Goal: Information Seeking & Learning: Learn about a topic

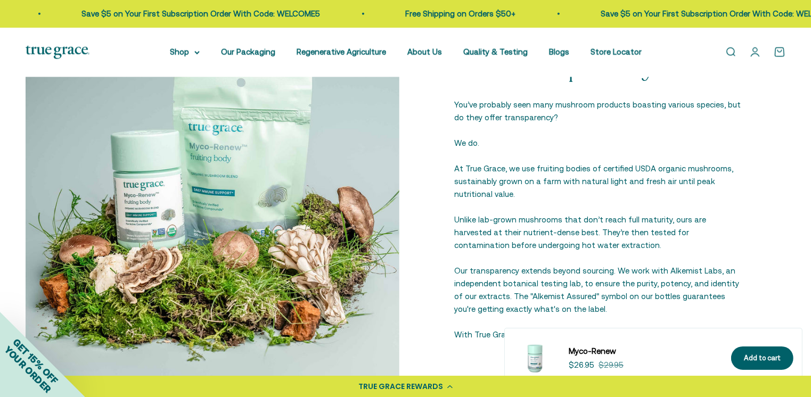
scroll to position [1240, 0]
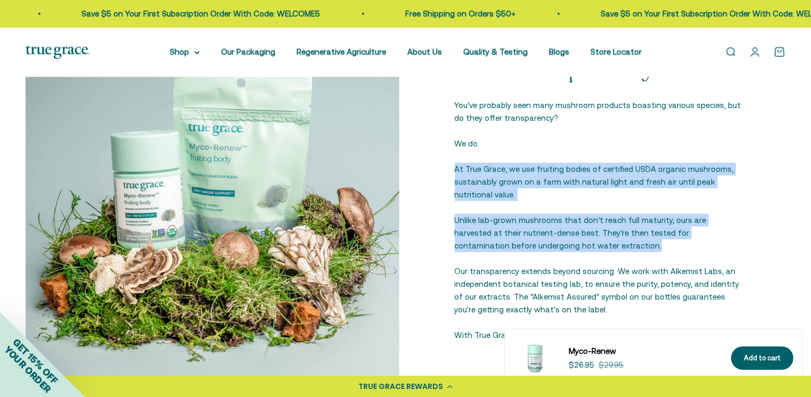
drag, startPoint x: 456, startPoint y: 168, endPoint x: 590, endPoint y: 243, distance: 153.5
click at [590, 243] on div "True Transparency You’ve probably seen many mushroom products boasting various …" at bounding box center [599, 198] width 289 height 288
copy div "At True Grace, we use fruiting bodies of certified USDA organic mushrooms, sust…"
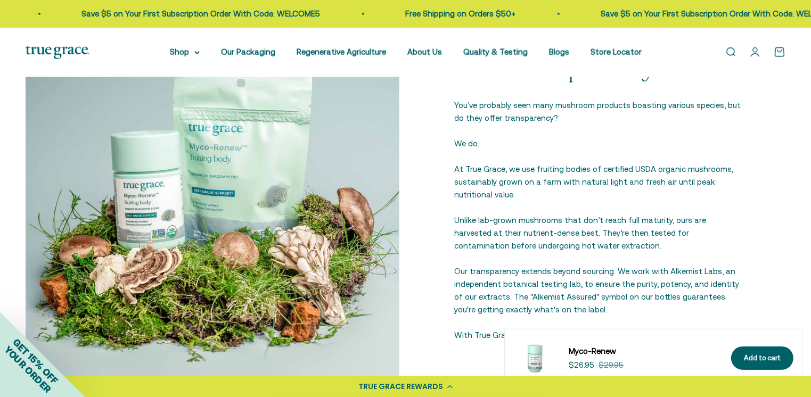
click at [457, 263] on div "True Transparency You’ve probably seen many mushroom products boasting various …" at bounding box center [599, 198] width 289 height 288
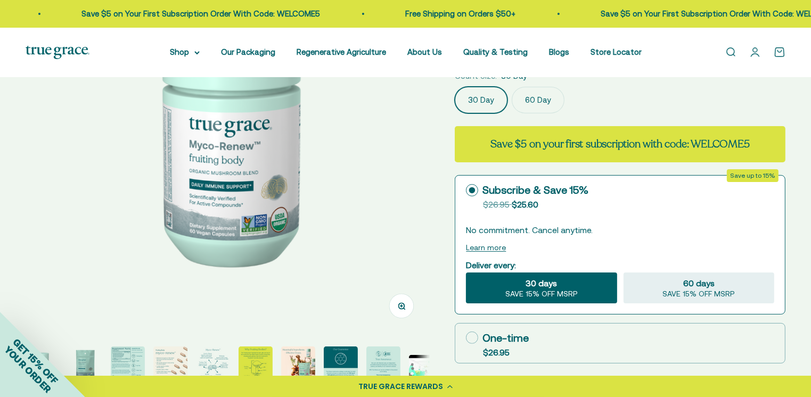
scroll to position [173, 0]
click at [126, 354] on img "Go to item 3" at bounding box center [128, 363] width 34 height 34
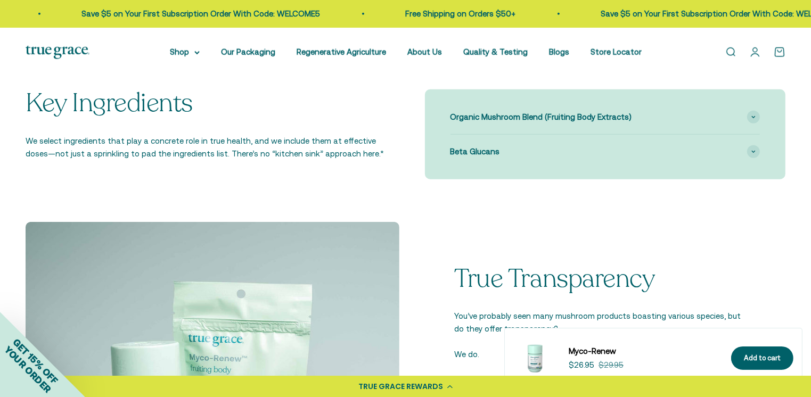
scroll to position [1004, 0]
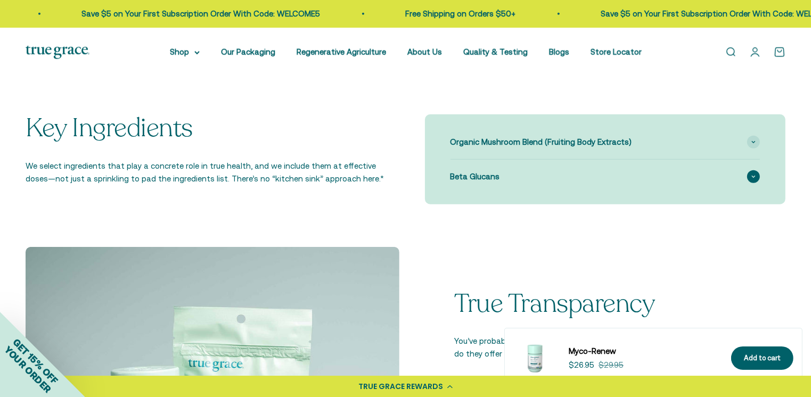
click at [626, 177] on div "Beta Glucans" at bounding box center [605, 177] width 310 height 34
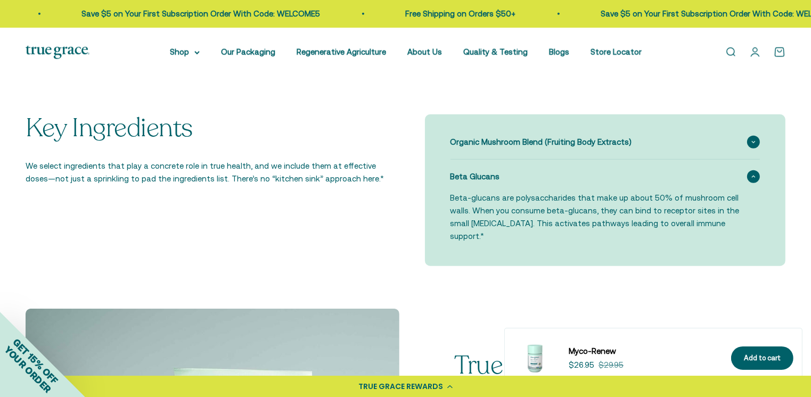
click at [491, 146] on span "Organic Mushroom Blend (Fruiting Body Extracts)" at bounding box center [541, 142] width 182 height 13
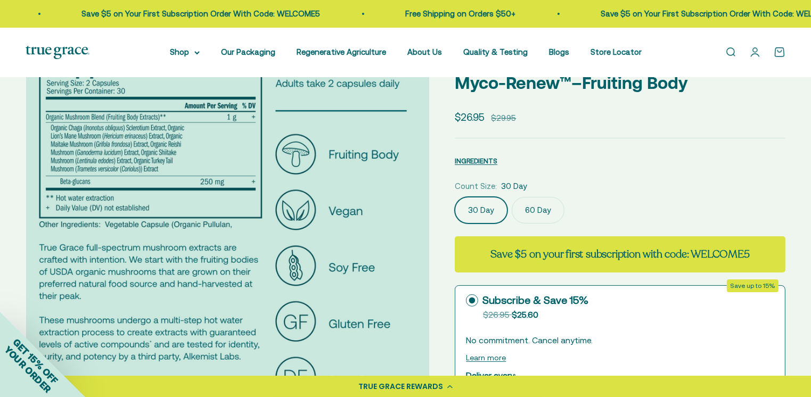
scroll to position [60, 0]
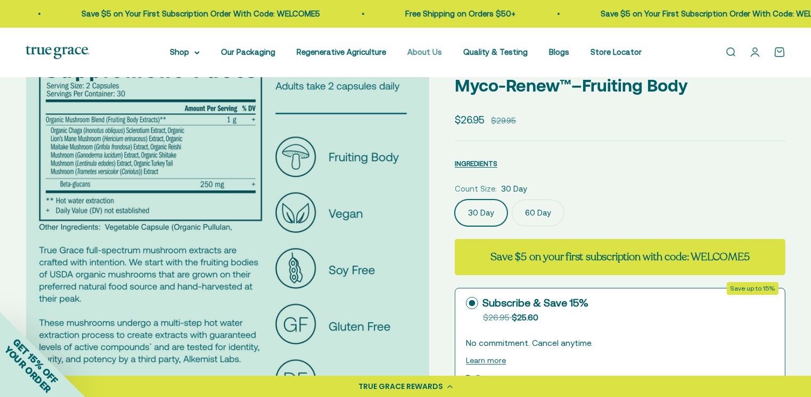
click at [431, 47] on link "About Us" at bounding box center [424, 51] width 35 height 9
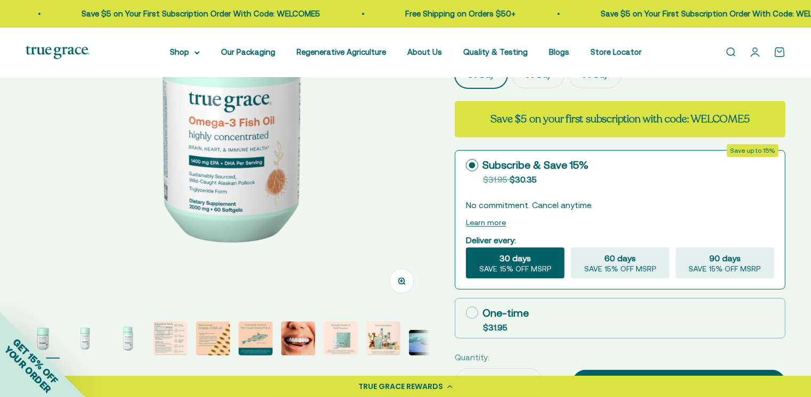
scroll to position [204, 0]
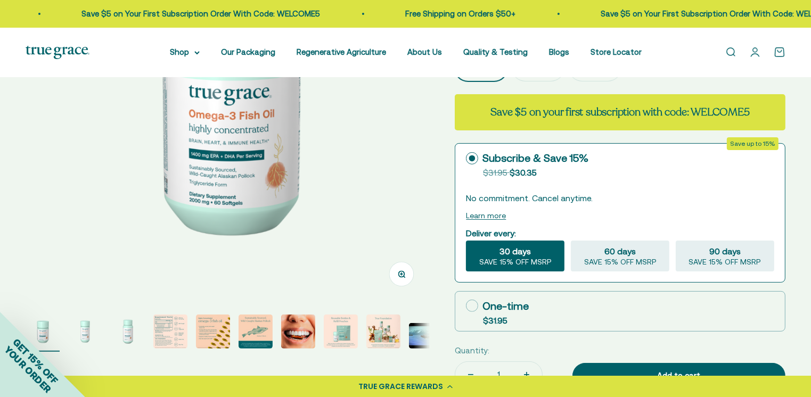
click at [219, 329] on img "Go to item 5" at bounding box center [213, 332] width 34 height 34
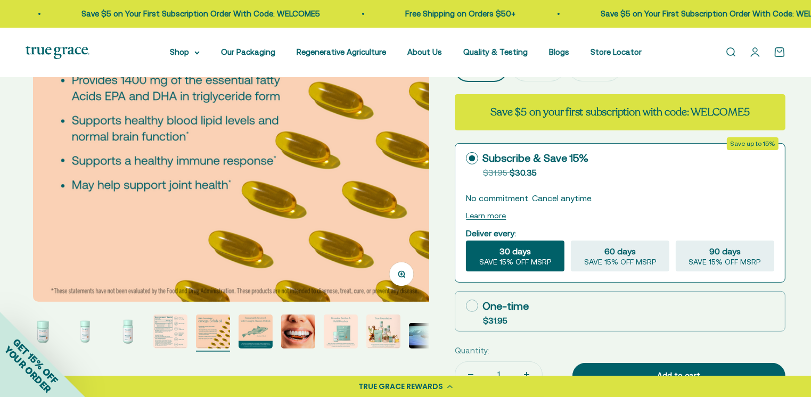
scroll to position [0, 1667]
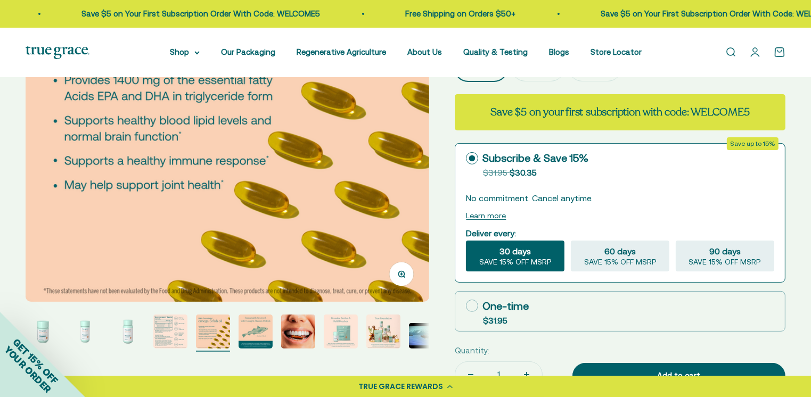
click at [181, 321] on img "Go to item 4" at bounding box center [170, 332] width 34 height 34
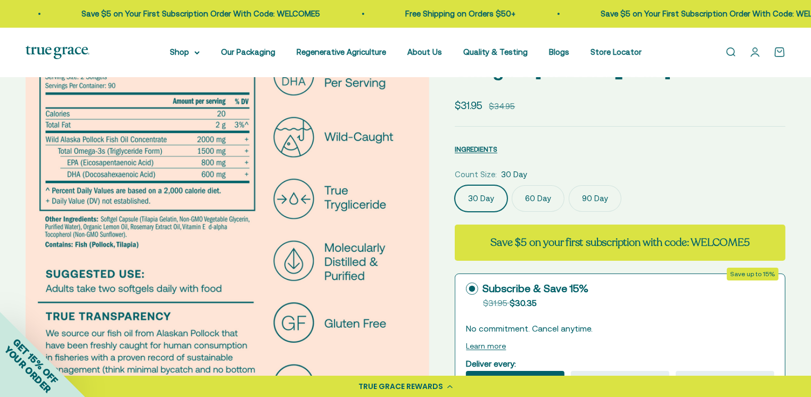
scroll to position [75, 0]
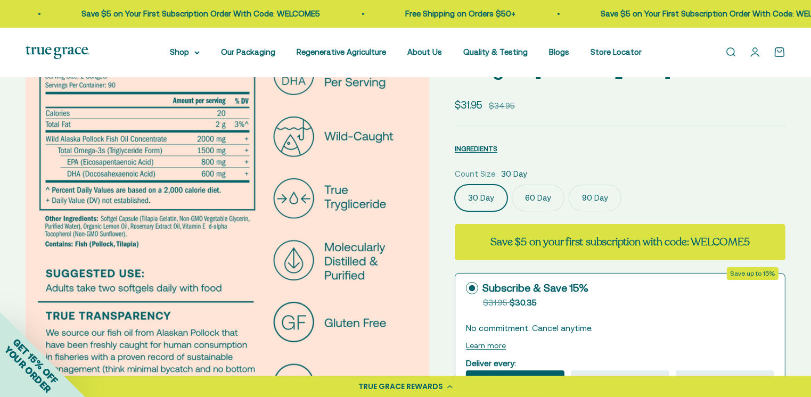
click at [179, 213] on img at bounding box center [227, 230] width 404 height 404
click at [226, 209] on img at bounding box center [227, 230] width 404 height 404
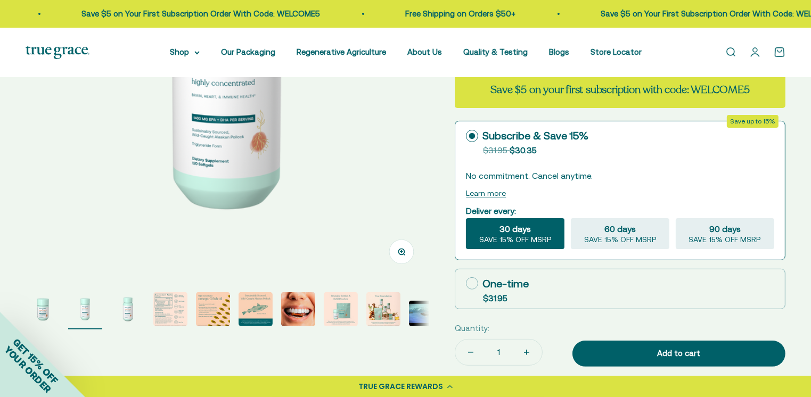
scroll to position [228, 0]
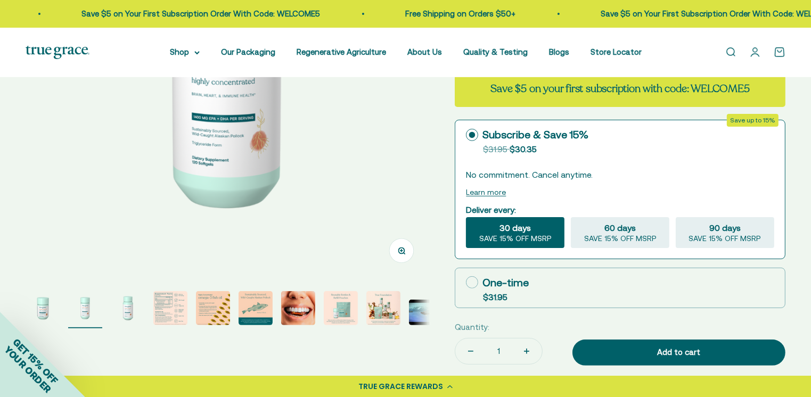
click at [169, 315] on img "Go to item 4" at bounding box center [170, 308] width 34 height 34
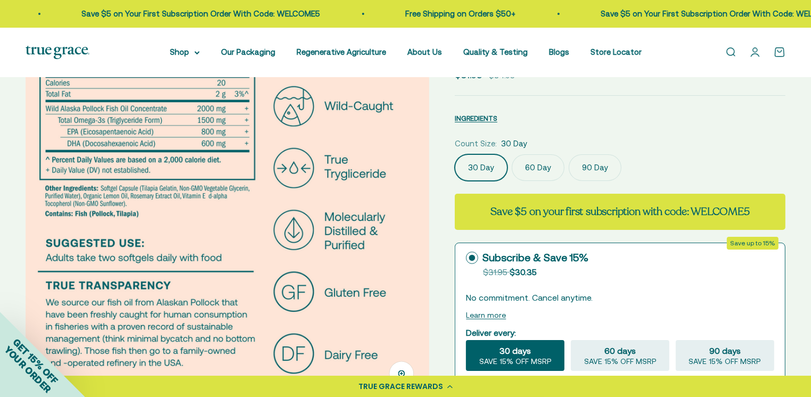
scroll to position [53, 0]
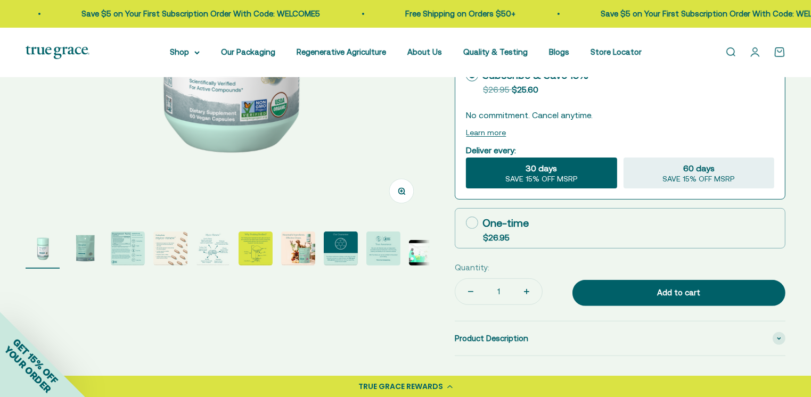
scroll to position [286, 0]
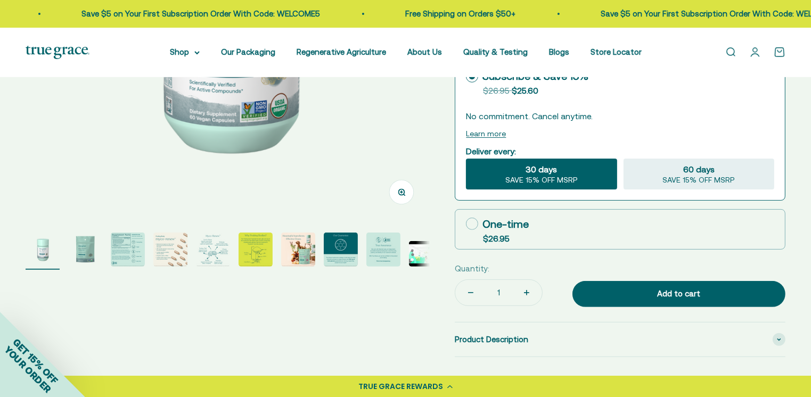
click at [259, 256] on img "Go to item 6" at bounding box center [256, 250] width 34 height 34
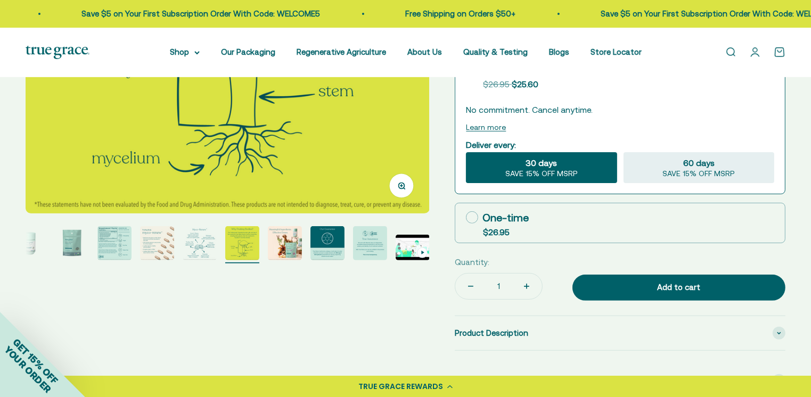
scroll to position [294, 0]
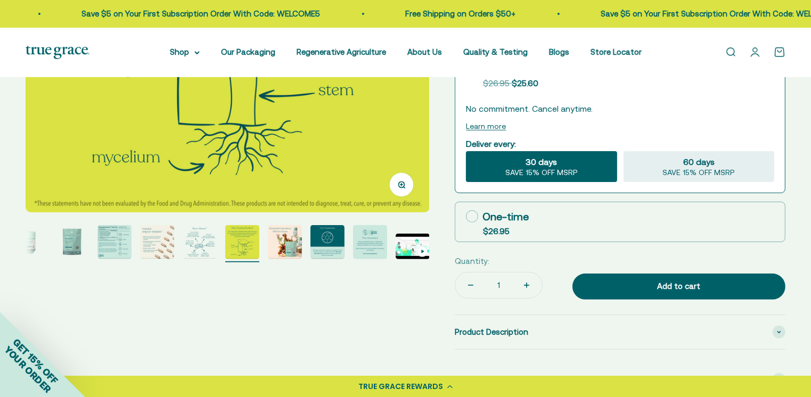
click at [373, 244] on img "Go to item 9" at bounding box center [370, 242] width 34 height 34
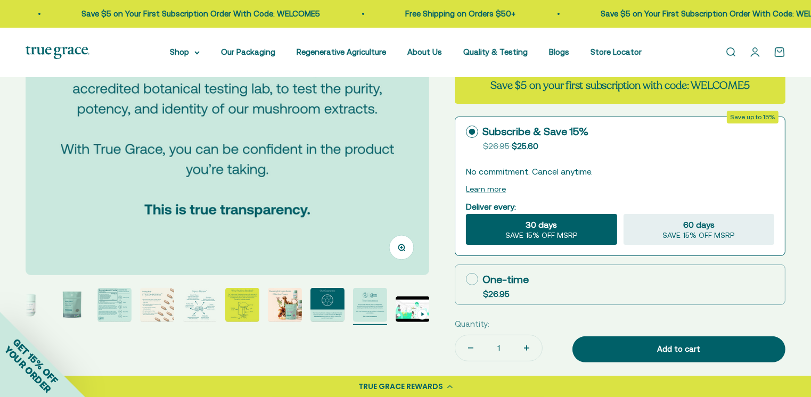
scroll to position [231, 0]
click at [109, 311] on img "Go to item 3" at bounding box center [114, 306] width 34 height 34
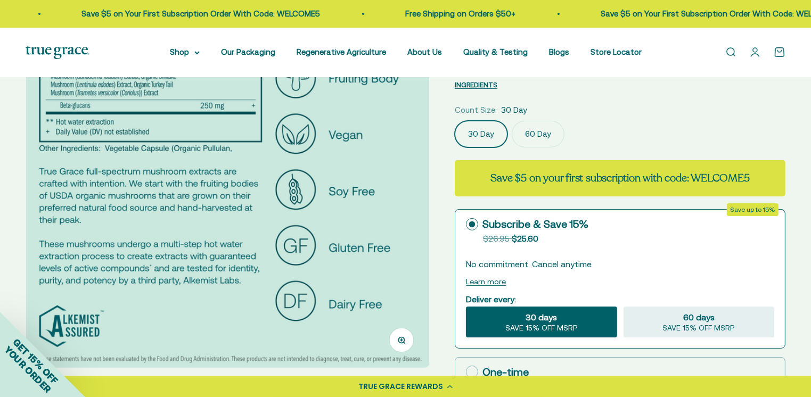
scroll to position [138, 0]
click at [170, 235] on img at bounding box center [228, 166] width 404 height 404
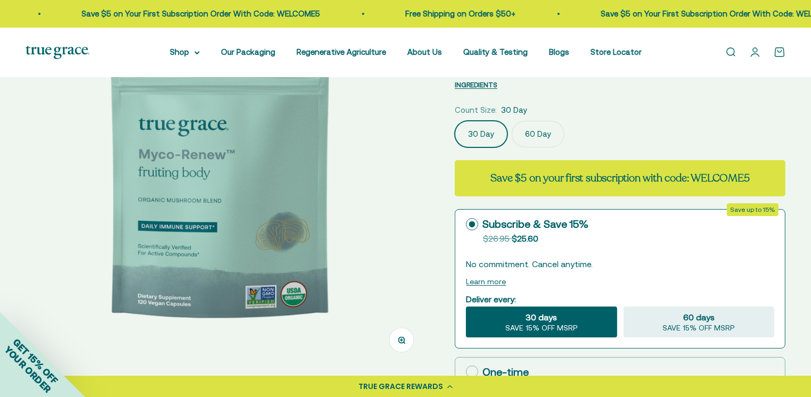
scroll to position [0, 416]
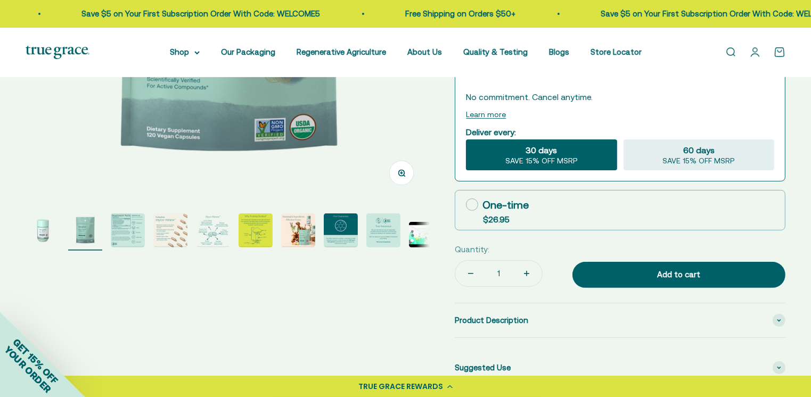
click at [160, 339] on div "Zoom Go to item 1 Go to item 2 Go to item 3 Go to item 4 Go to item 5 Go to ite…" at bounding box center [406, 169] width 760 height 744
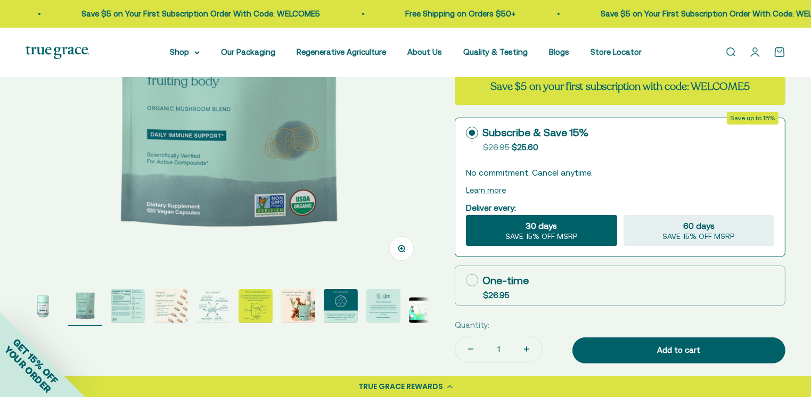
scroll to position [229, 0]
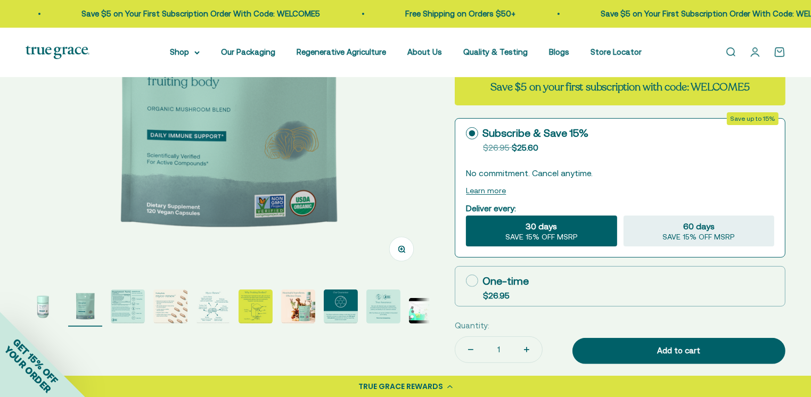
click at [127, 314] on img "Go to item 3" at bounding box center [128, 307] width 34 height 34
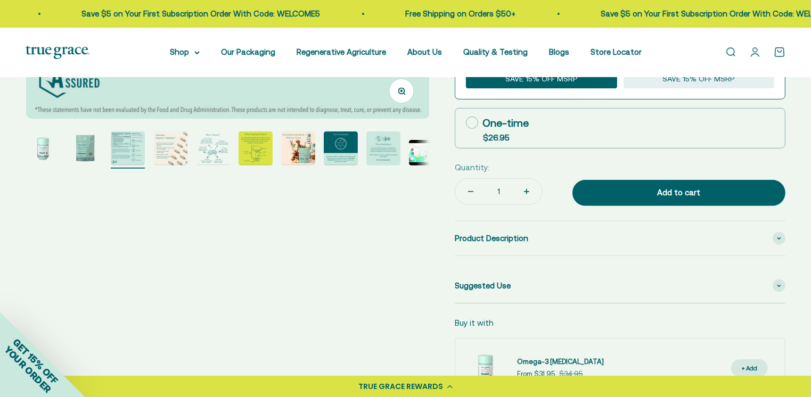
scroll to position [383, 0]
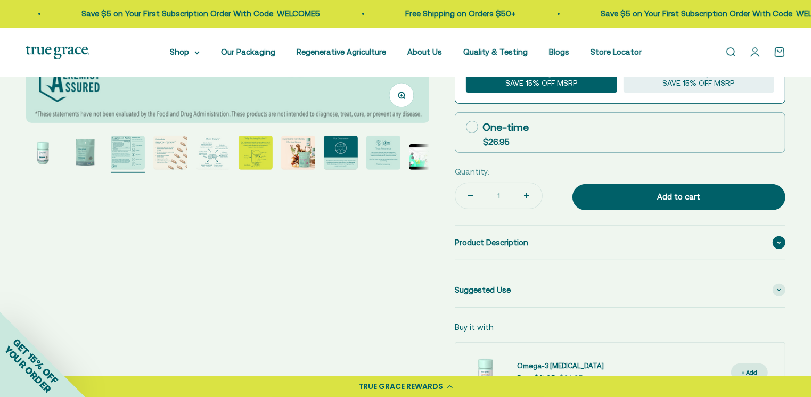
click at [485, 243] on span "Product Description" at bounding box center [491, 242] width 73 height 13
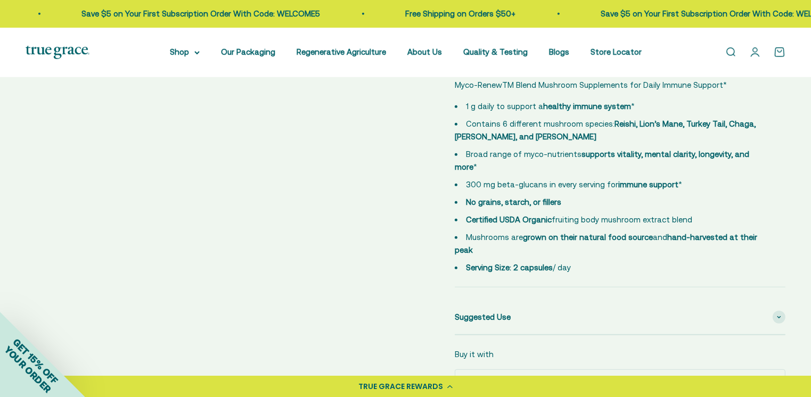
scroll to position [562, 0]
click at [505, 300] on div "Suggested Use" at bounding box center [620, 317] width 331 height 34
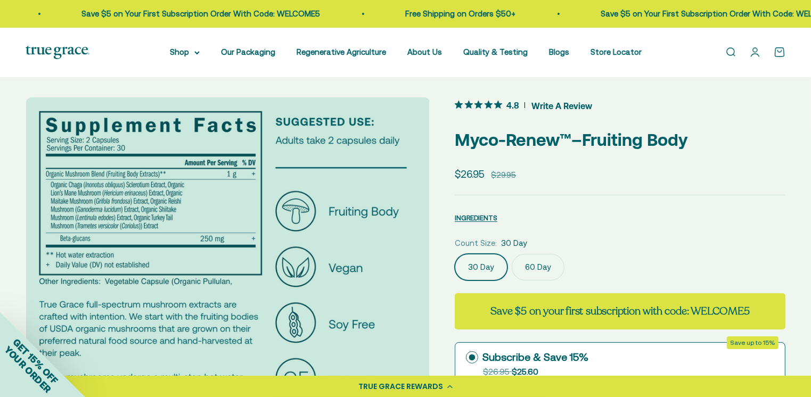
scroll to position [0, 0]
